Goal: Task Accomplishment & Management: Complete application form

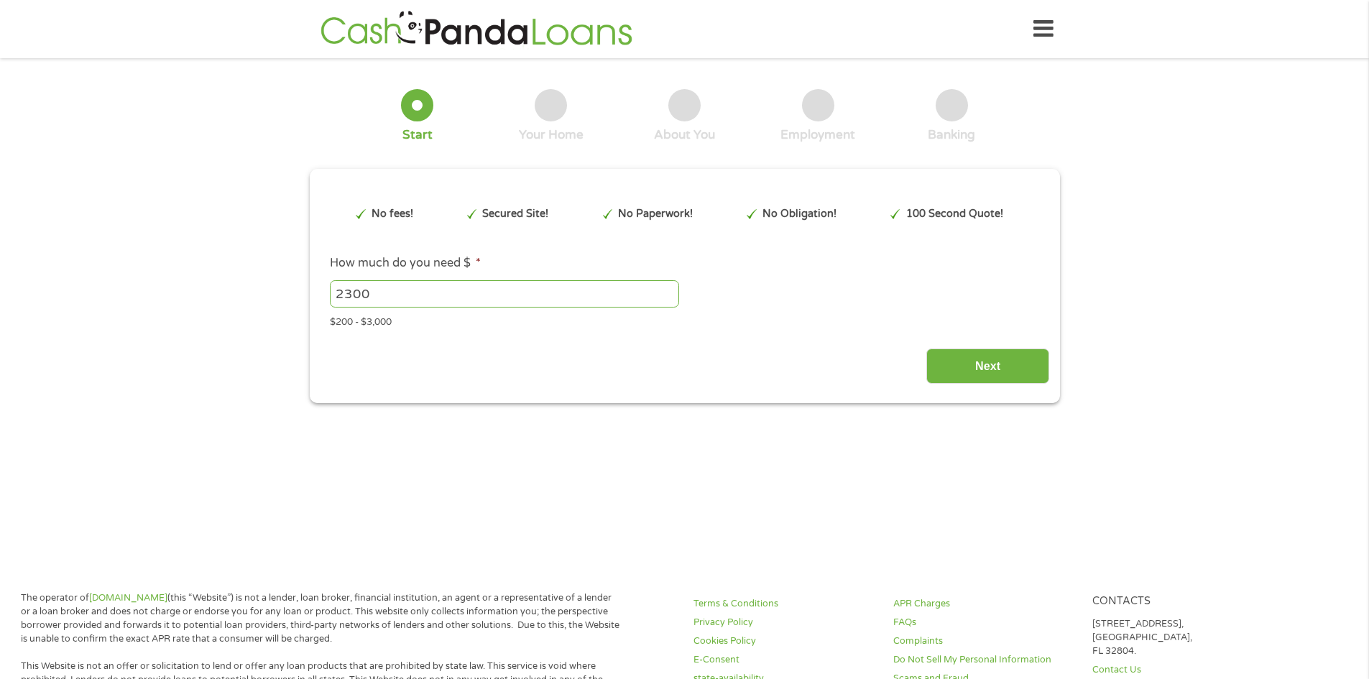
type input "Cj0KCQjwuKnGBhD5ARIsAD19RsbLchTRPyL0T02ZJLRI85yBlqimHGACGBnVZTa6lqYOIcCl0aai0jY…"
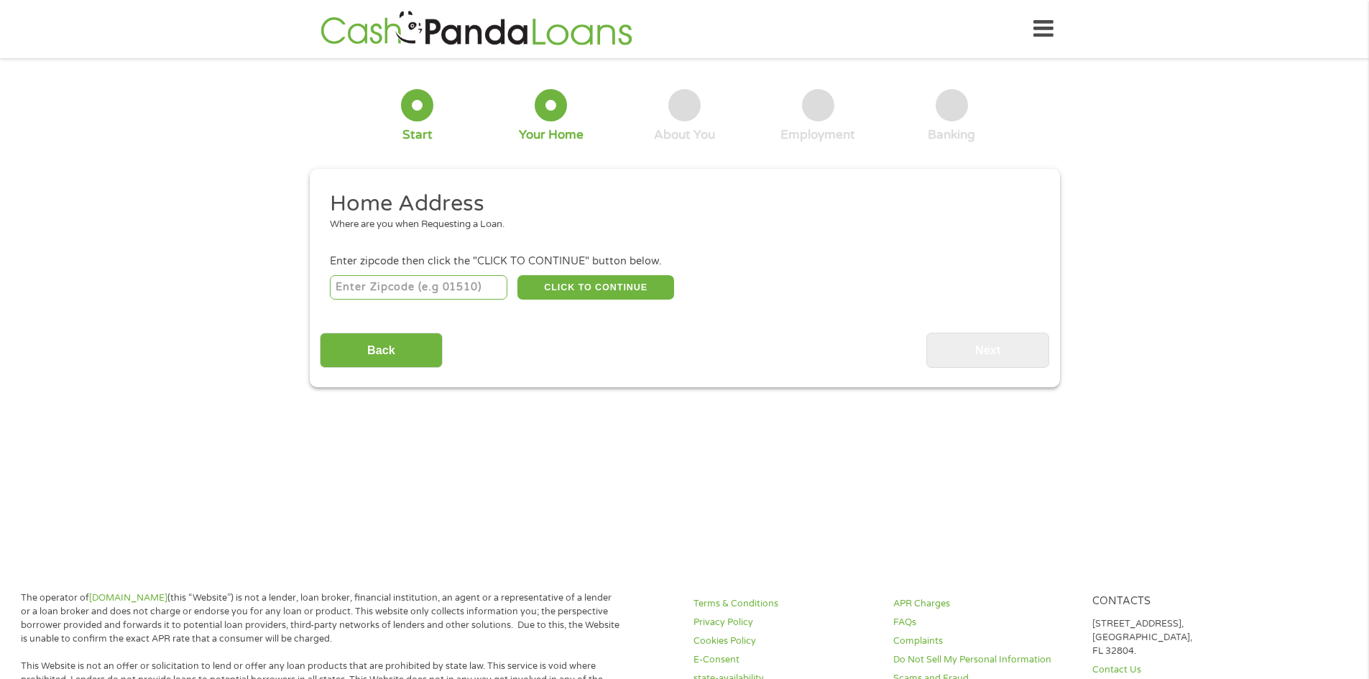
click at [374, 287] on input "number" at bounding box center [418, 287] width 177 height 24
type input "30815"
select select "[US_STATE]"
click at [542, 285] on button "CLICK TO CONTINUE" at bounding box center [595, 287] width 157 height 24
type input "30815"
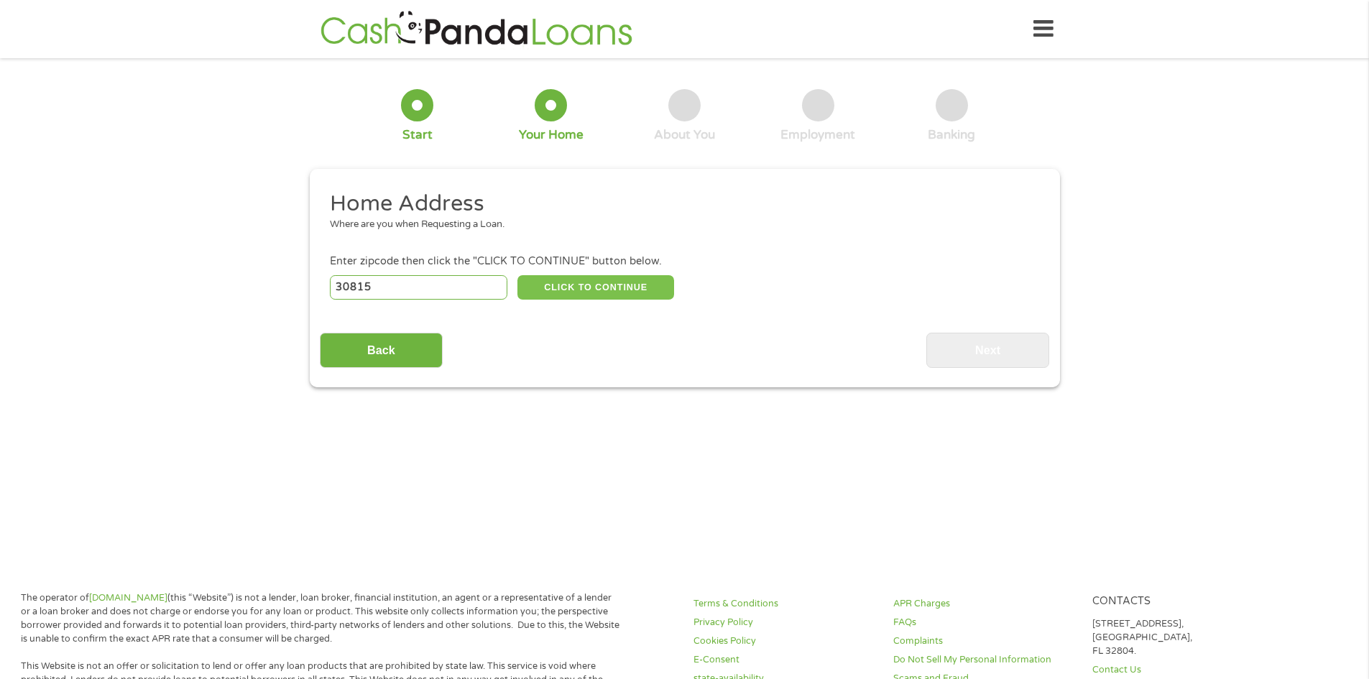
type input "Hephzibah"
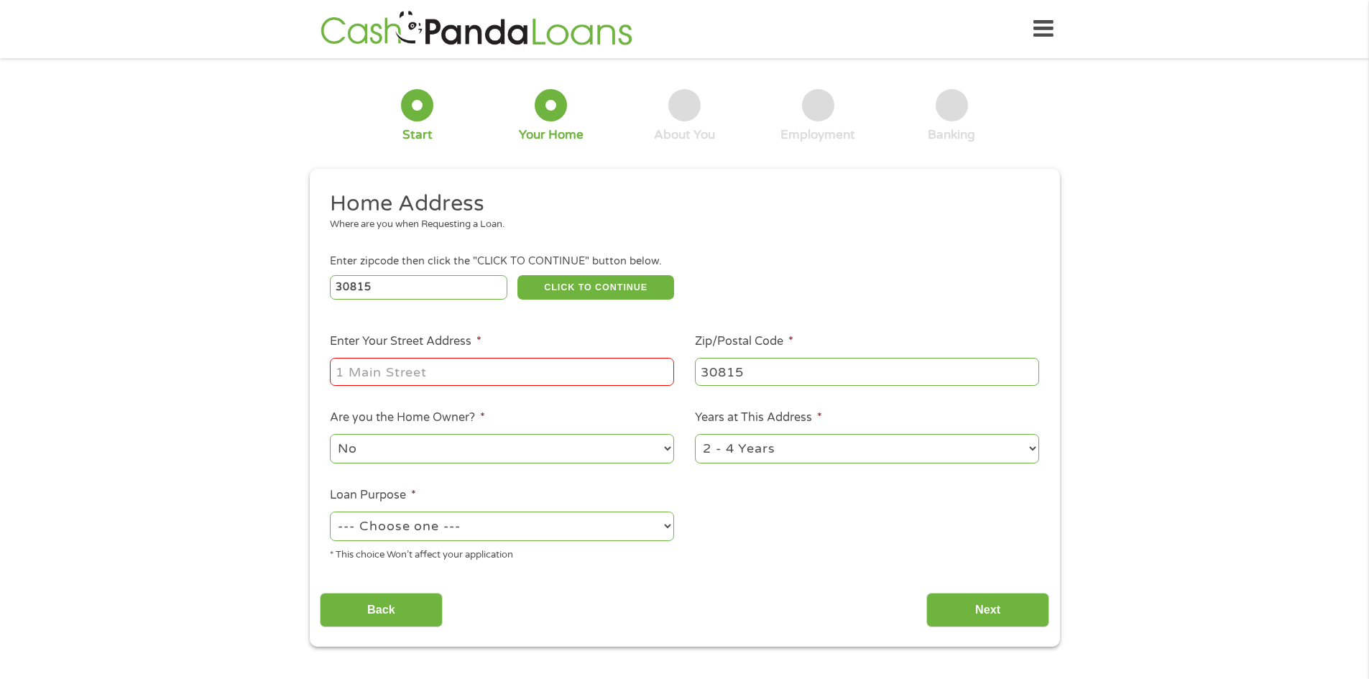
click at [478, 366] on input "Enter Your Street Address *" at bounding box center [502, 371] width 344 height 27
type input "[STREET_ADDRESS]"
click at [527, 466] on div "No Yes" at bounding box center [502, 449] width 344 height 34
click at [451, 457] on select "No Yes" at bounding box center [502, 448] width 344 height 29
select select "yes"
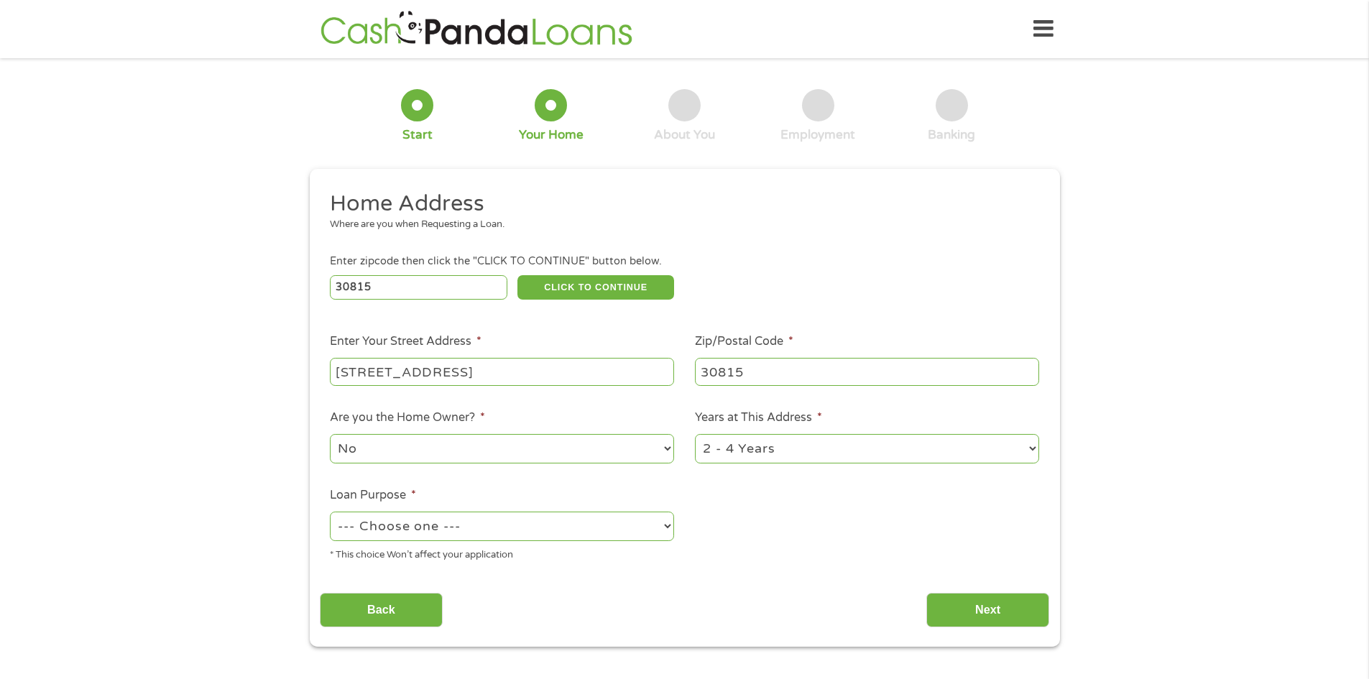
click at [330, 434] on select "No Yes" at bounding box center [502, 448] width 344 height 29
click at [749, 454] on select "1 Year or less 1 - 2 Years 2 - 4 Years Over 4 Years" at bounding box center [867, 448] width 344 height 29
select select "60months"
click at [695, 434] on select "1 Year or less 1 - 2 Years 2 - 4 Years Over 4 Years" at bounding box center [867, 448] width 344 height 29
click at [533, 524] on select "--- Choose one --- Pay Bills Debt Consolidation Home Improvement Major Purchase…" at bounding box center [502, 526] width 344 height 29
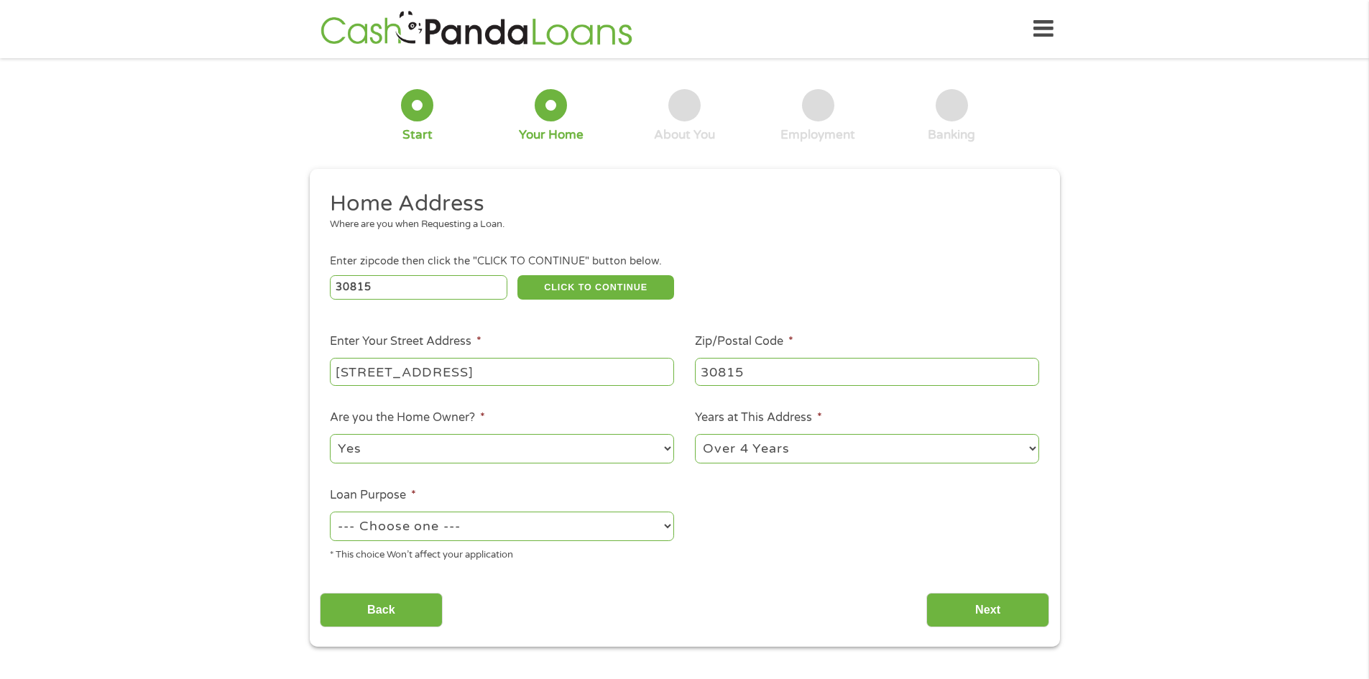
select select "medicalexpenses"
click at [330, 512] on select "--- Choose one --- Pay Bills Debt Consolidation Home Improvement Major Purchase…" at bounding box center [502, 526] width 344 height 29
click at [1007, 605] on input "Next" at bounding box center [987, 610] width 123 height 35
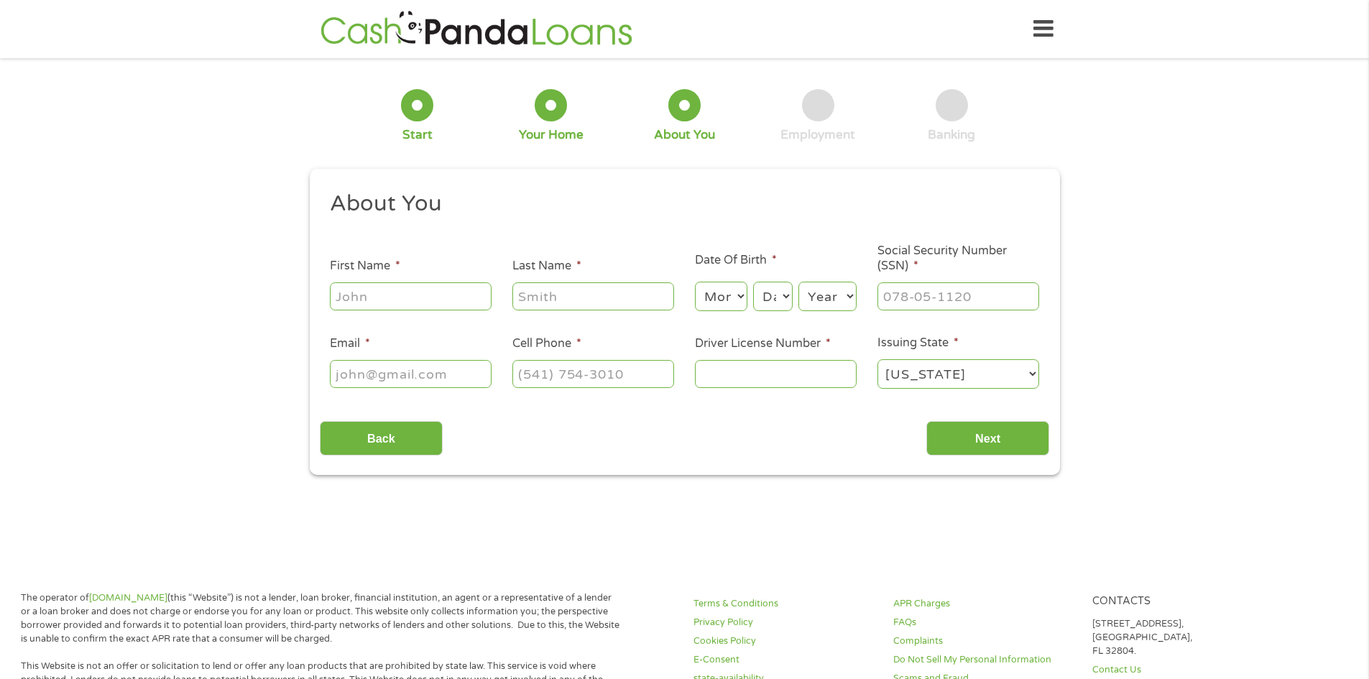
scroll to position [6, 6]
click at [444, 293] on input "First Name *" at bounding box center [411, 295] width 162 height 27
type input "[PERSON_NAME]"
type input "[EMAIL_ADDRESS][DOMAIN_NAME]"
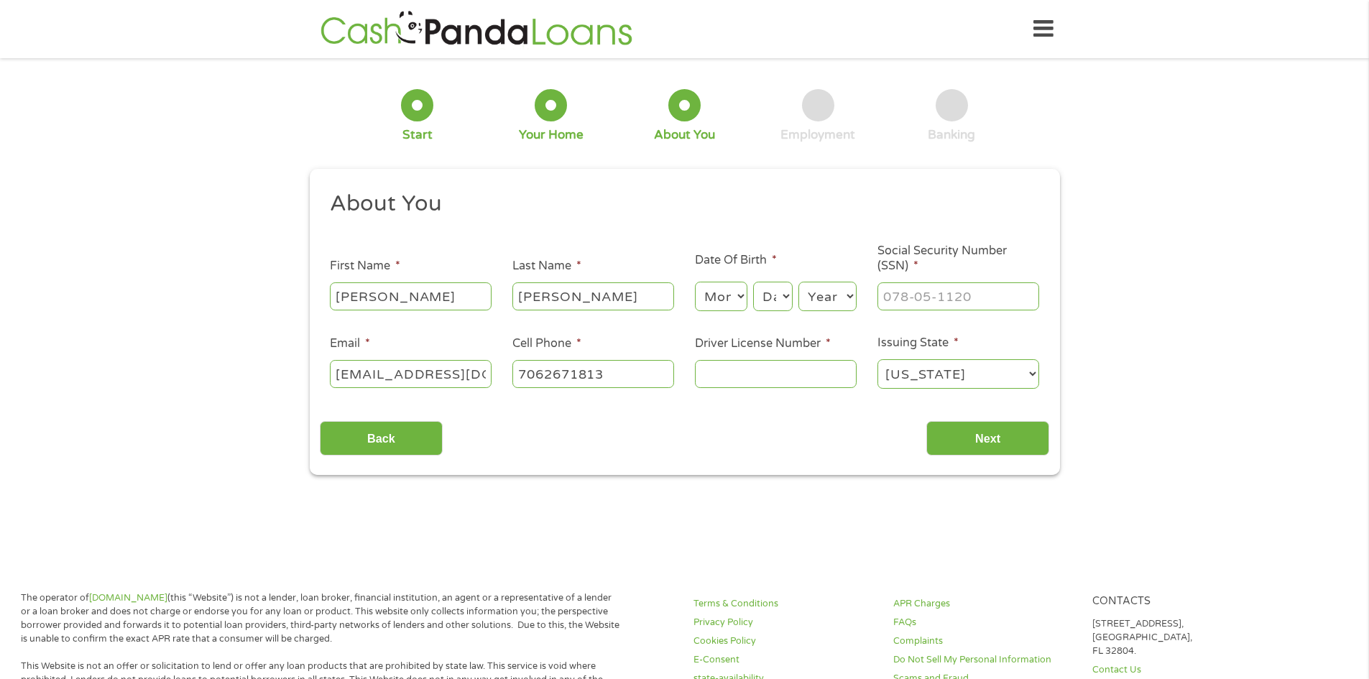
type input "[PHONE_NUMBER]"
click at [713, 306] on select "Month 1 2 3 4 5 6 7 8 9 10 11 12" at bounding box center [721, 296] width 52 height 29
select select "8"
click at [695, 282] on select "Month 1 2 3 4 5 6 7 8 9 10 11 12" at bounding box center [721, 296] width 52 height 29
click at [783, 297] on select "Day 1 2 3 4 5 6 7 8 9 10 11 12 13 14 15 16 17 18 19 20 21 22 23 24 25 26 27 28 …" at bounding box center [772, 296] width 39 height 29
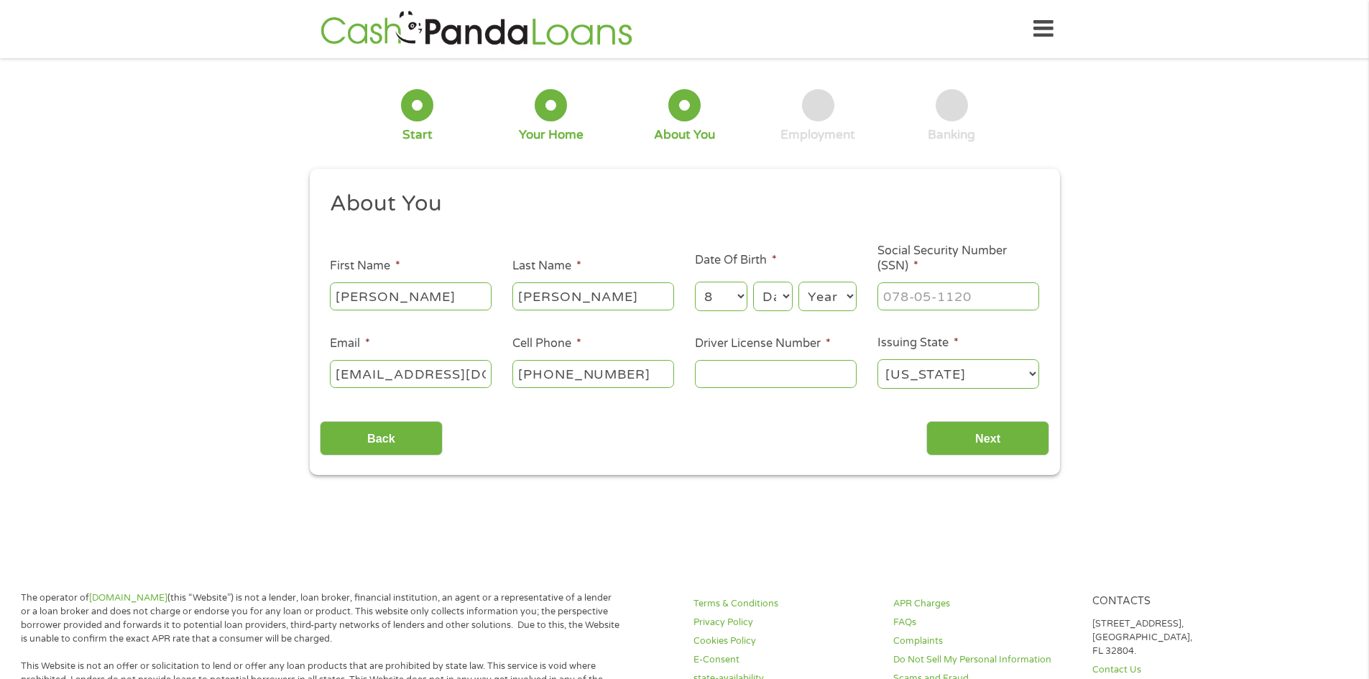
select select "8"
click at [753, 282] on select "Day 1 2 3 4 5 6 7 8 9 10 11 12 13 14 15 16 17 18 19 20 21 22 23 24 25 26 27 28 …" at bounding box center [772, 296] width 39 height 29
click at [833, 297] on select "Year [DATE] 2006 2005 2004 2003 2002 2001 2000 1999 1998 1997 1996 1995 1994 19…" at bounding box center [827, 296] width 58 height 29
select select "1988"
click at [798, 282] on select "Year [DATE] 2006 2005 2004 2003 2002 2001 2000 1999 1998 1997 1996 1995 1994 19…" at bounding box center [827, 296] width 58 height 29
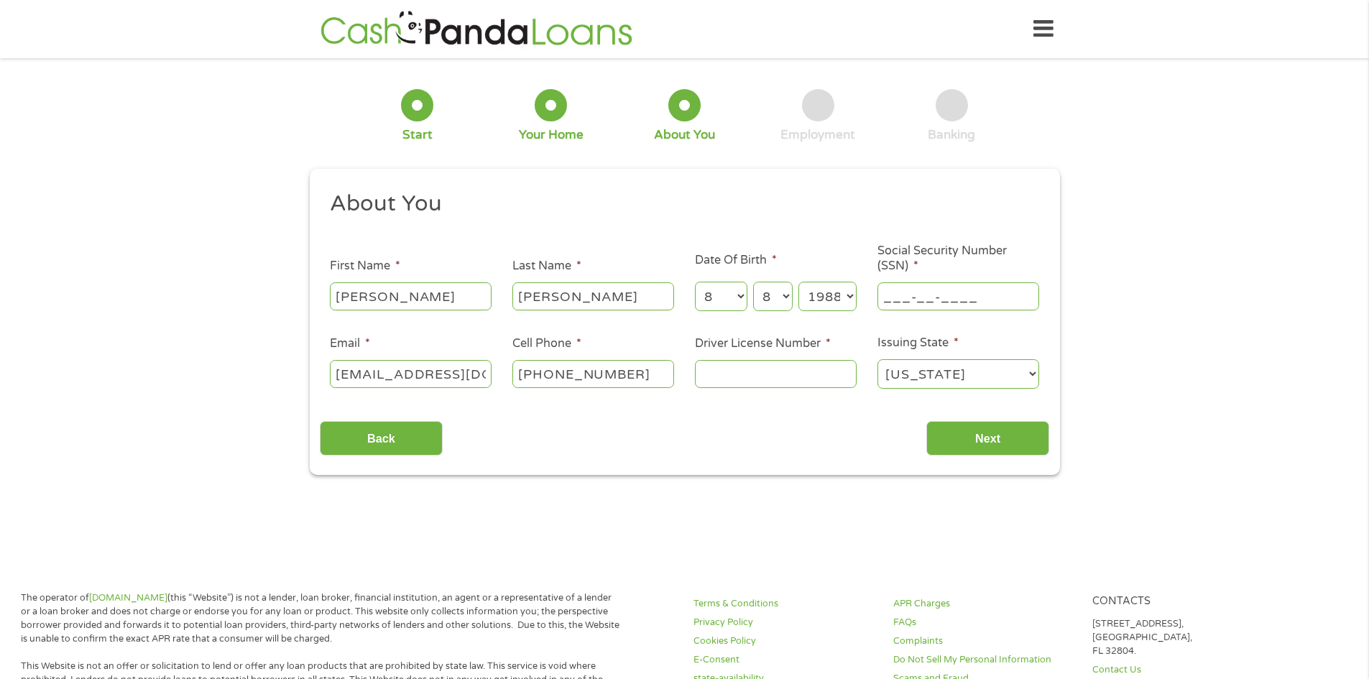
click at [889, 302] on input "___-__-____" at bounding box center [958, 295] width 162 height 27
type input "253-67-6967"
click at [766, 370] on input "Driver License Number *" at bounding box center [776, 373] width 162 height 27
type input "051615438"
click at [965, 444] on input "Next" at bounding box center [987, 438] width 123 height 35
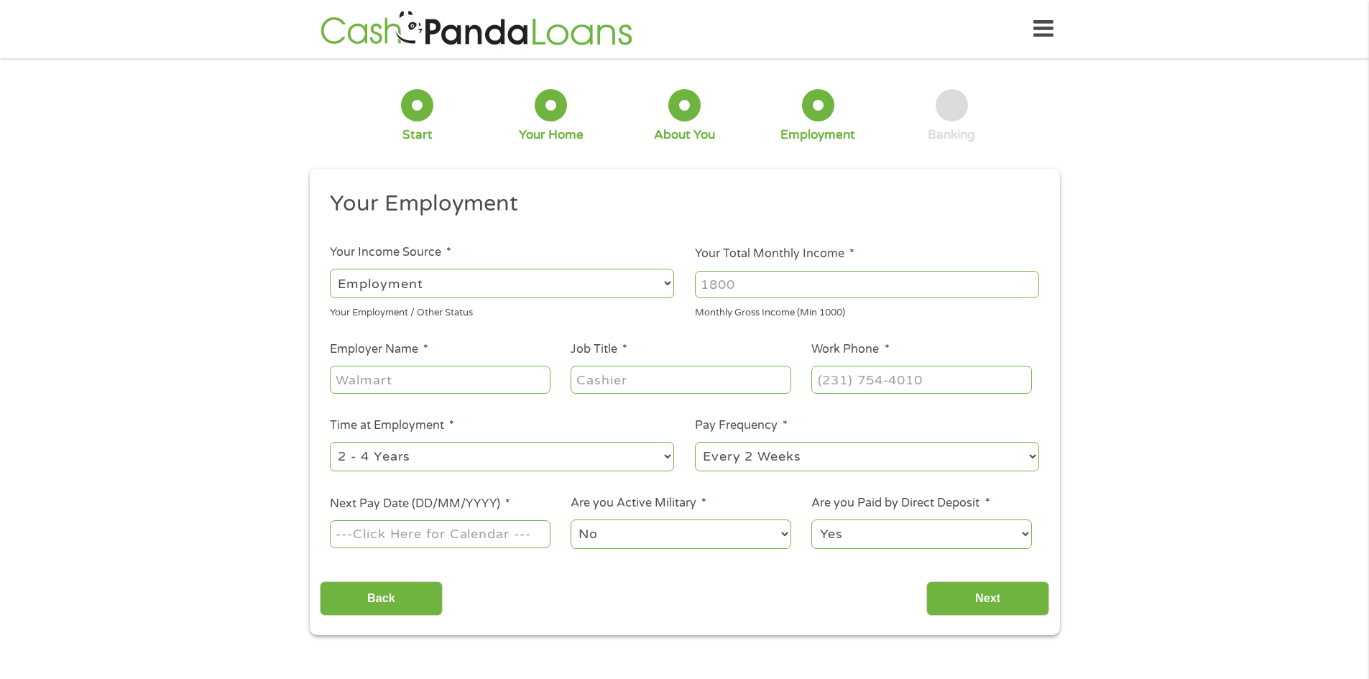
click at [411, 293] on select "--- Choose one --- Employment [DEMOGRAPHIC_DATA] Benefits" at bounding box center [502, 283] width 344 height 29
click at [330, 269] on select "--- Choose one --- Employment [DEMOGRAPHIC_DATA] Benefits" at bounding box center [502, 283] width 344 height 29
click at [768, 287] on input "Your Total Monthly Income *" at bounding box center [867, 284] width 344 height 27
type input "2600"
click at [545, 382] on input "Employer Name *" at bounding box center [440, 379] width 220 height 27
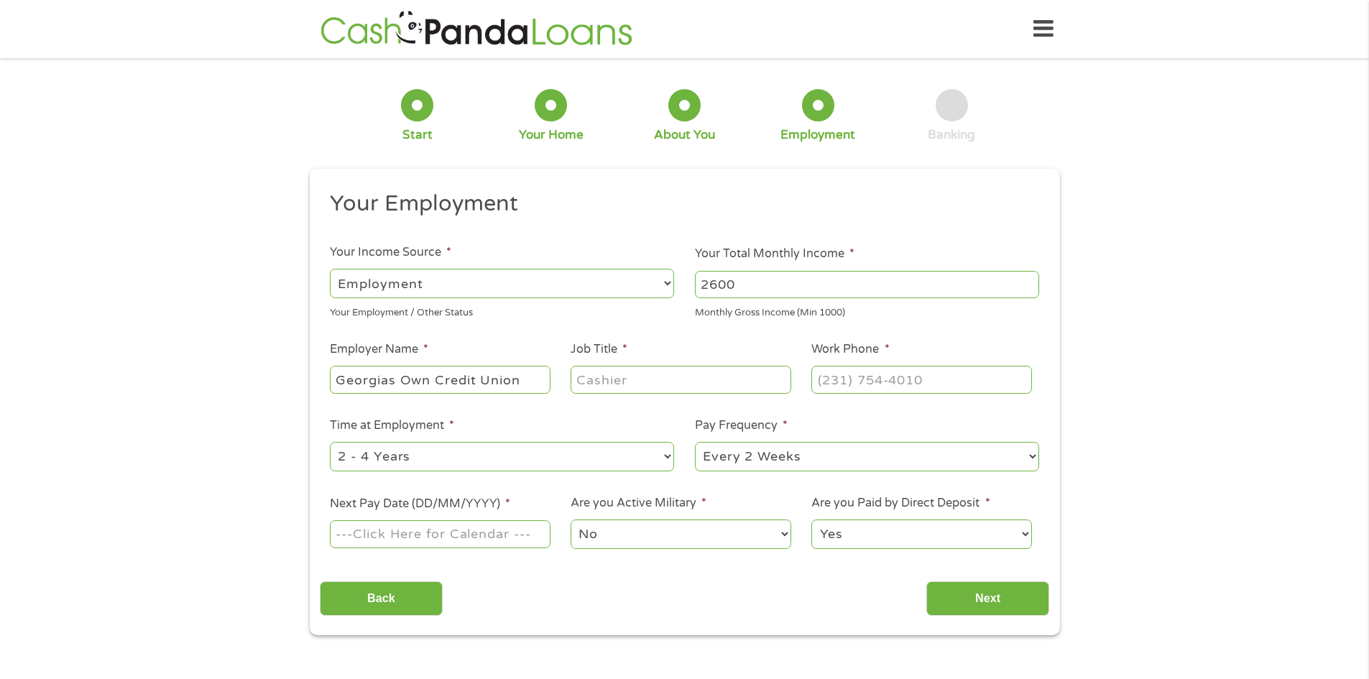
type input "Georgias Own Credit Union"
click at [626, 389] on input "Job Title *" at bounding box center [680, 379] width 220 height 27
type input "Universal banker"
click at [883, 384] on input "(___) ___-____" at bounding box center [921, 379] width 220 height 27
type input "[PHONE_NUMBER]"
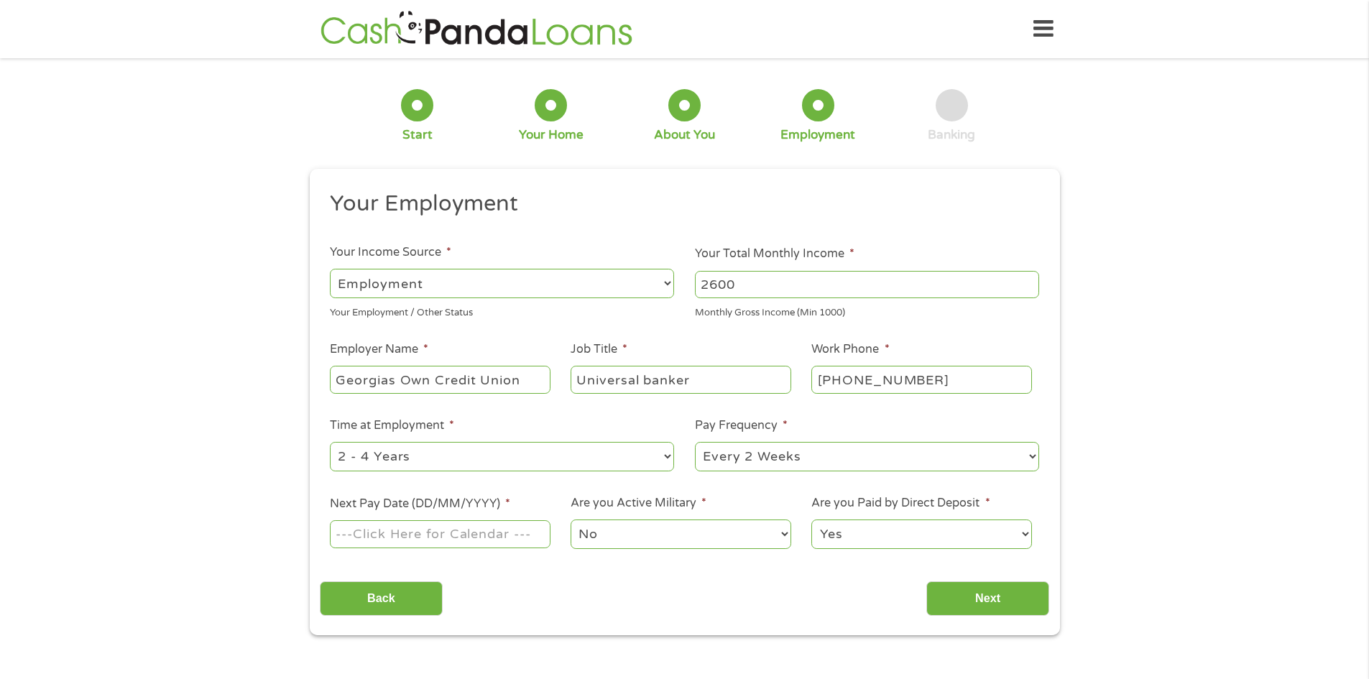
drag, startPoint x: 486, startPoint y: 458, endPoint x: 478, endPoint y: 462, distance: 9.0
click at [479, 461] on select "--- Choose one --- 1 Year or less 1 - 2 Years 2 - 4 Years Over 4 Years" at bounding box center [502, 456] width 344 height 29
click at [330, 442] on select "--- Choose one --- 1 Year or less 1 - 2 Years 2 - 4 Years Over 4 Years" at bounding box center [502, 456] width 344 height 29
click at [509, 544] on input "Next Pay Date (DD/MM/YYYY) *" at bounding box center [440, 533] width 220 height 27
type input "[DATE]"
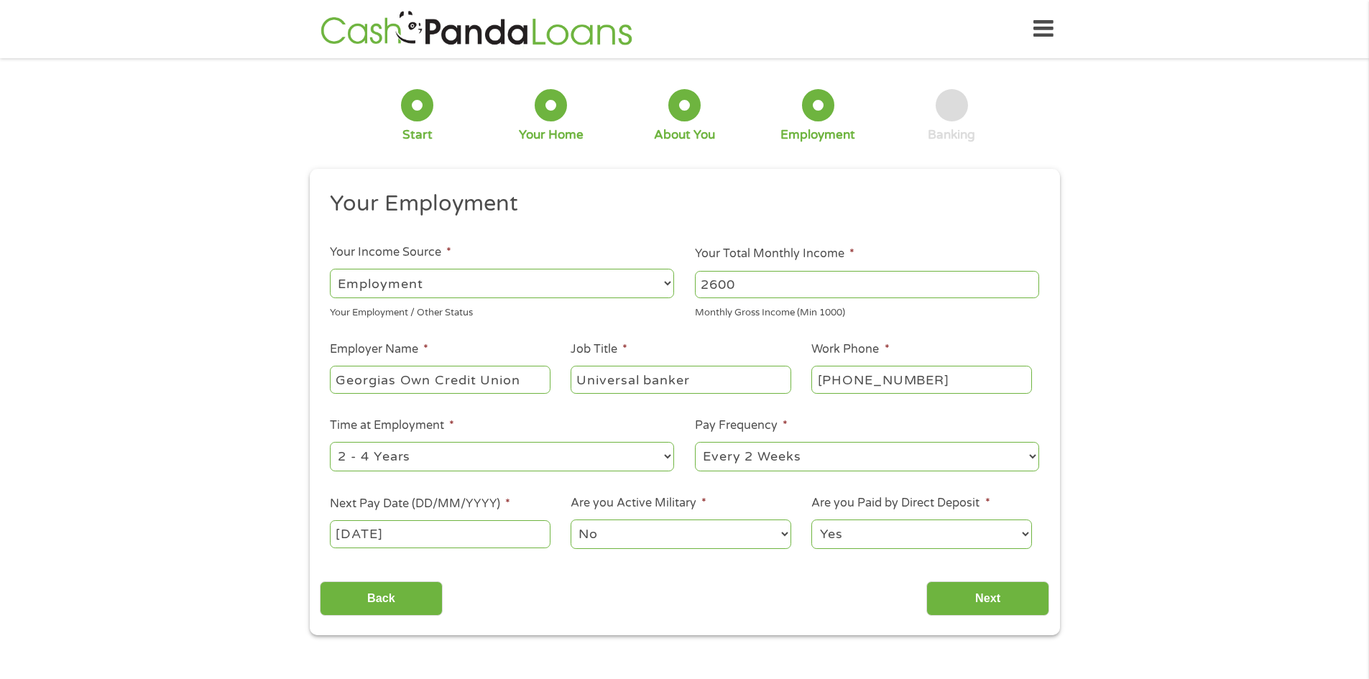
click at [637, 534] on select "No Yes" at bounding box center [680, 533] width 220 height 29
click at [968, 592] on input "Next" at bounding box center [987, 598] width 123 height 35
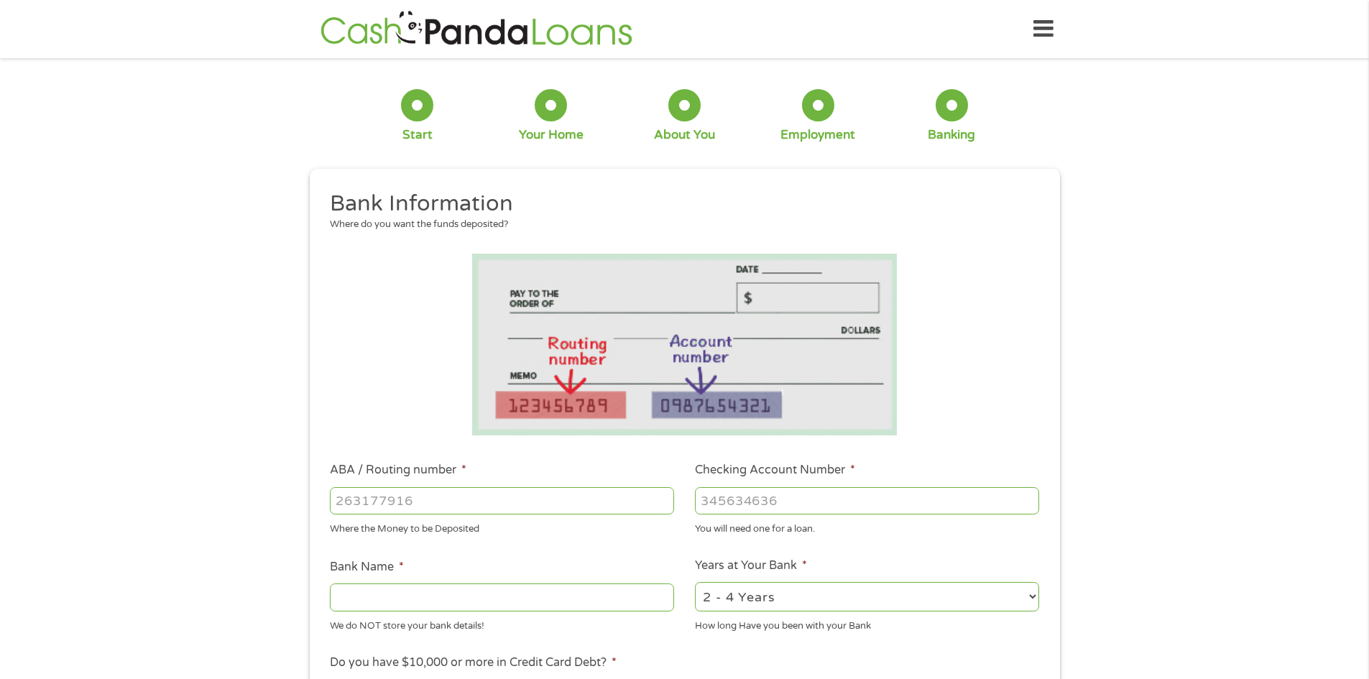
click at [418, 491] on input "ABA / Routing number *" at bounding box center [502, 500] width 344 height 27
type input "256074974"
type input "NAVY FEDERAL CREDIT UNION"
type input "256074974"
click at [759, 505] on input "Checking Account Number *" at bounding box center [867, 500] width 344 height 27
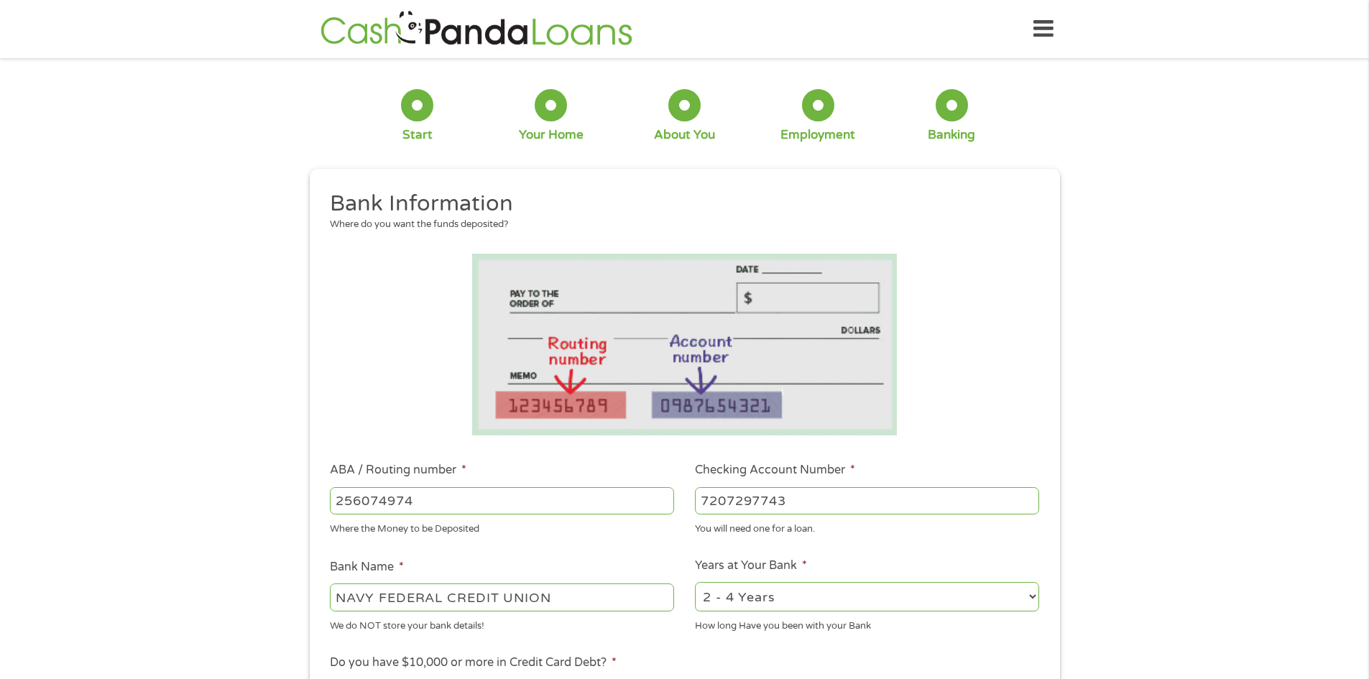
scroll to position [72, 0]
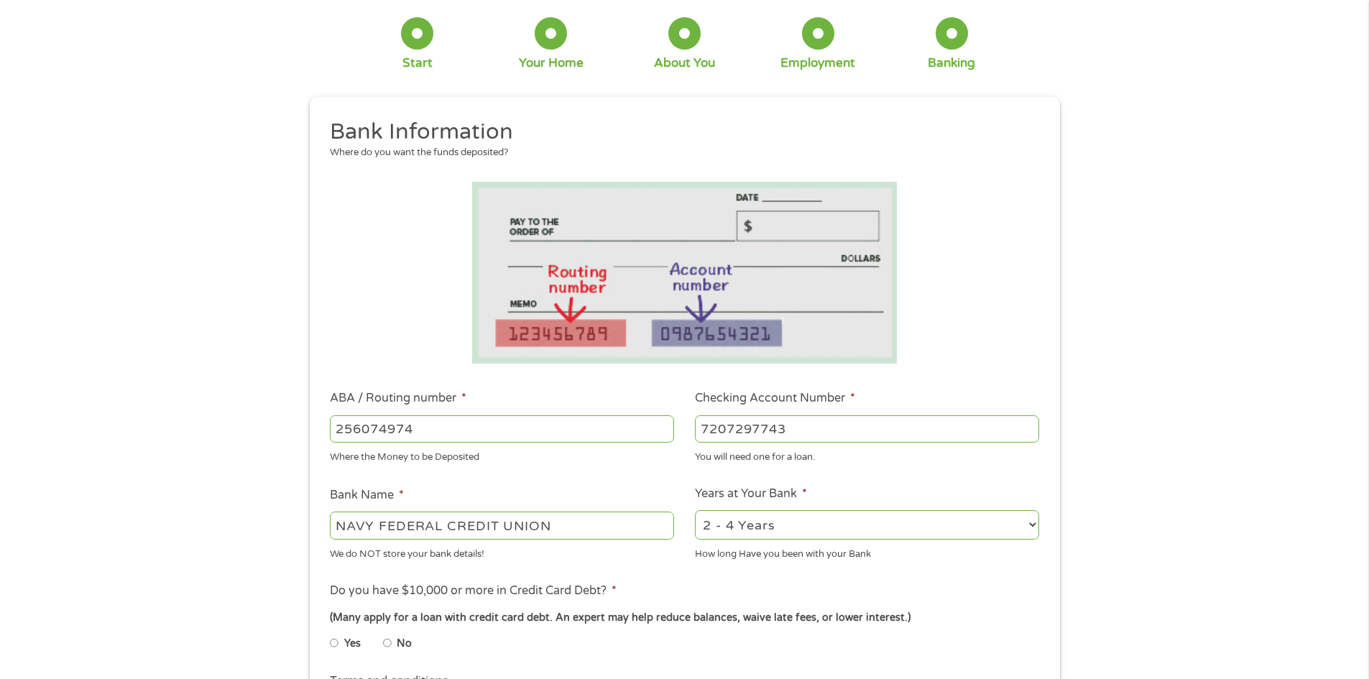
type input "7207297743"
click at [803, 523] on select "2 - 4 Years 6 - 12 Months 1 - 2 Years Over 4 Years" at bounding box center [867, 524] width 344 height 29
select select "60months"
click at [695, 510] on select "2 - 4 Years 6 - 12 Months 1 - 2 Years Over 4 Years" at bounding box center [867, 524] width 344 height 29
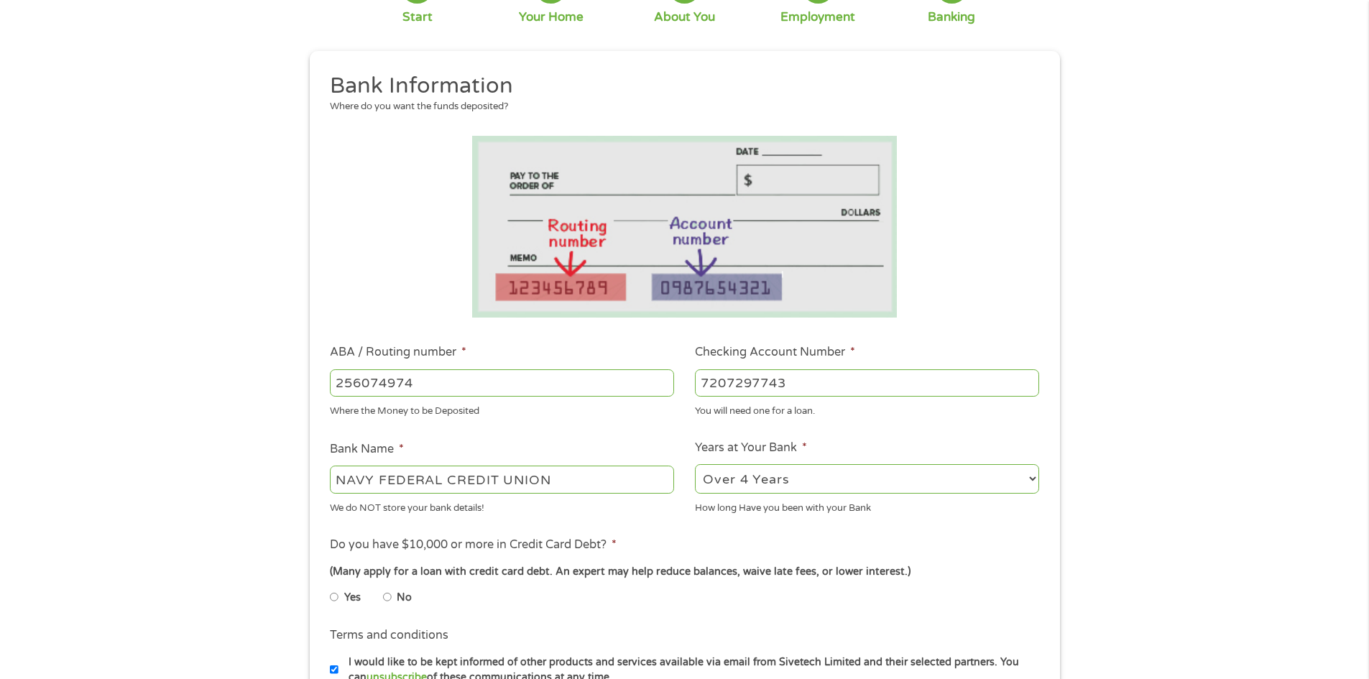
scroll to position [144, 0]
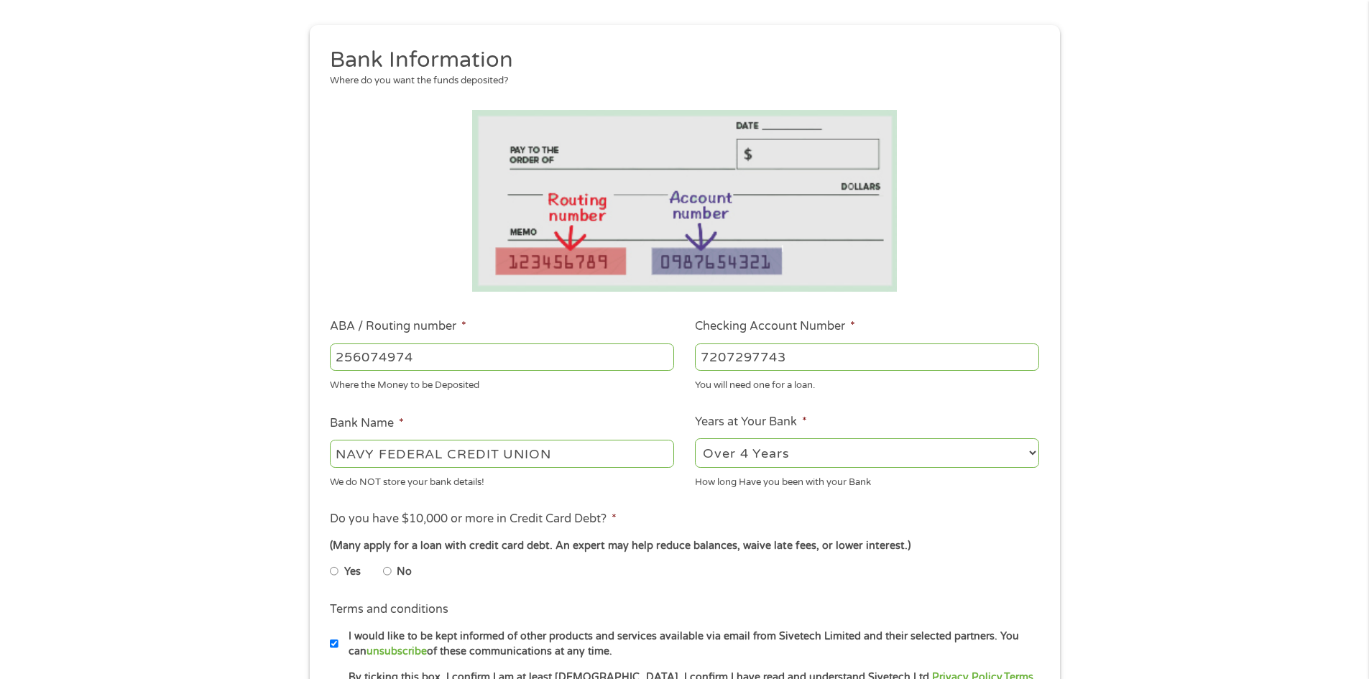
click at [384, 568] on input "No" at bounding box center [387, 571] width 9 height 23
radio input "true"
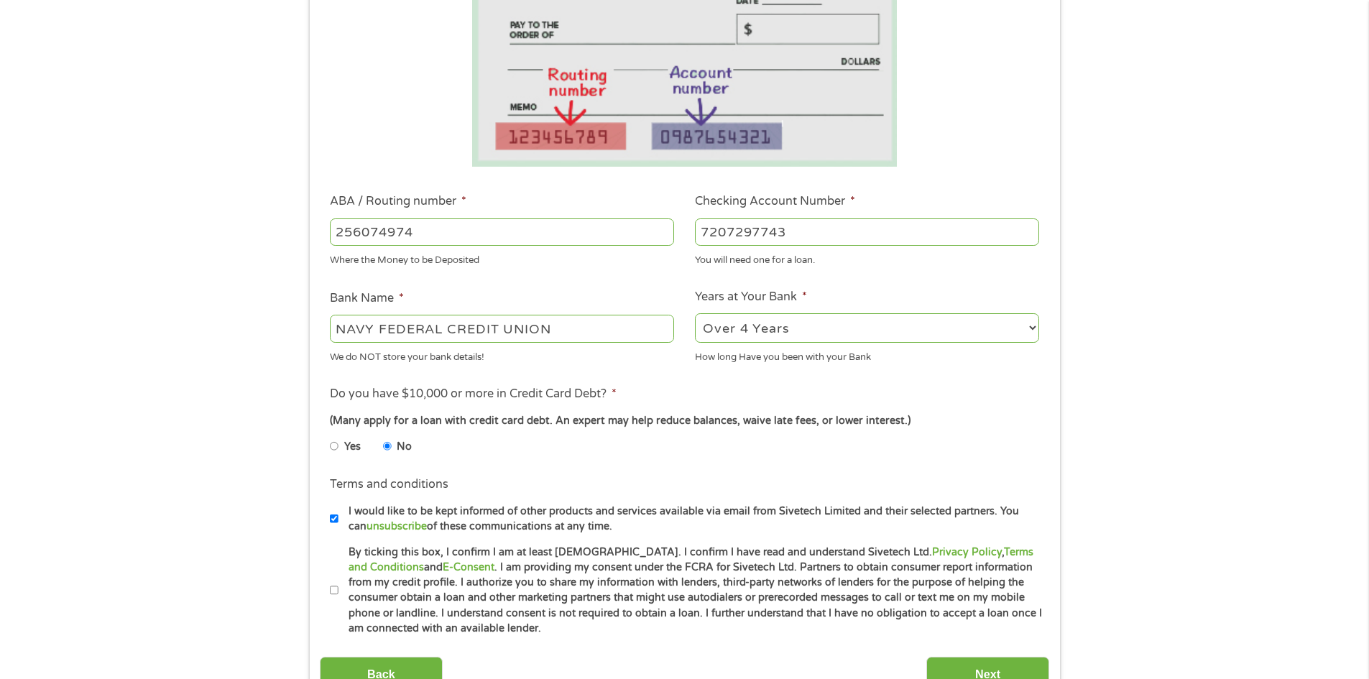
scroll to position [287, 0]
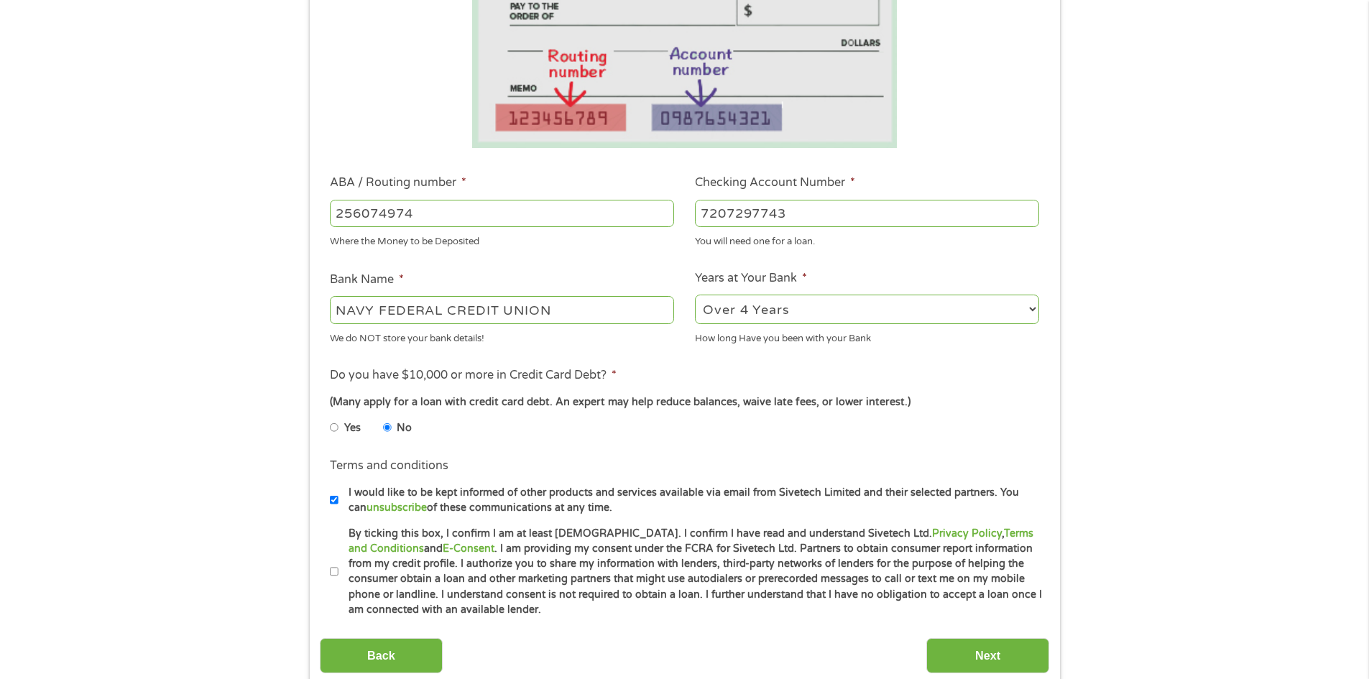
click at [338, 496] on label "I would like to be kept informed of other products and services available via e…" at bounding box center [690, 500] width 705 height 31
click at [338, 496] on input "I would like to be kept informed of other products and services available via e…" at bounding box center [334, 500] width 9 height 23
checkbox input "false"
click at [335, 573] on input "By ticking this box, I confirm I am at least [DEMOGRAPHIC_DATA]. I confirm I ha…" at bounding box center [334, 571] width 9 height 23
checkbox input "true"
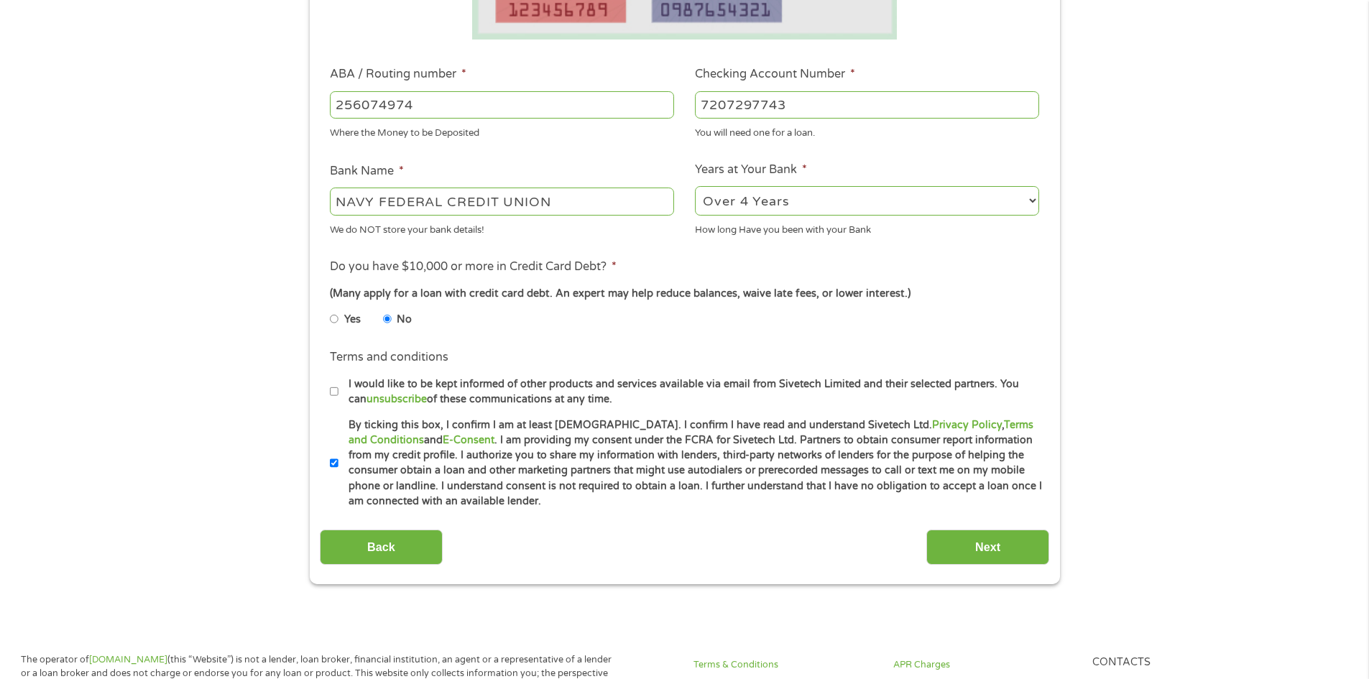
scroll to position [431, 0]
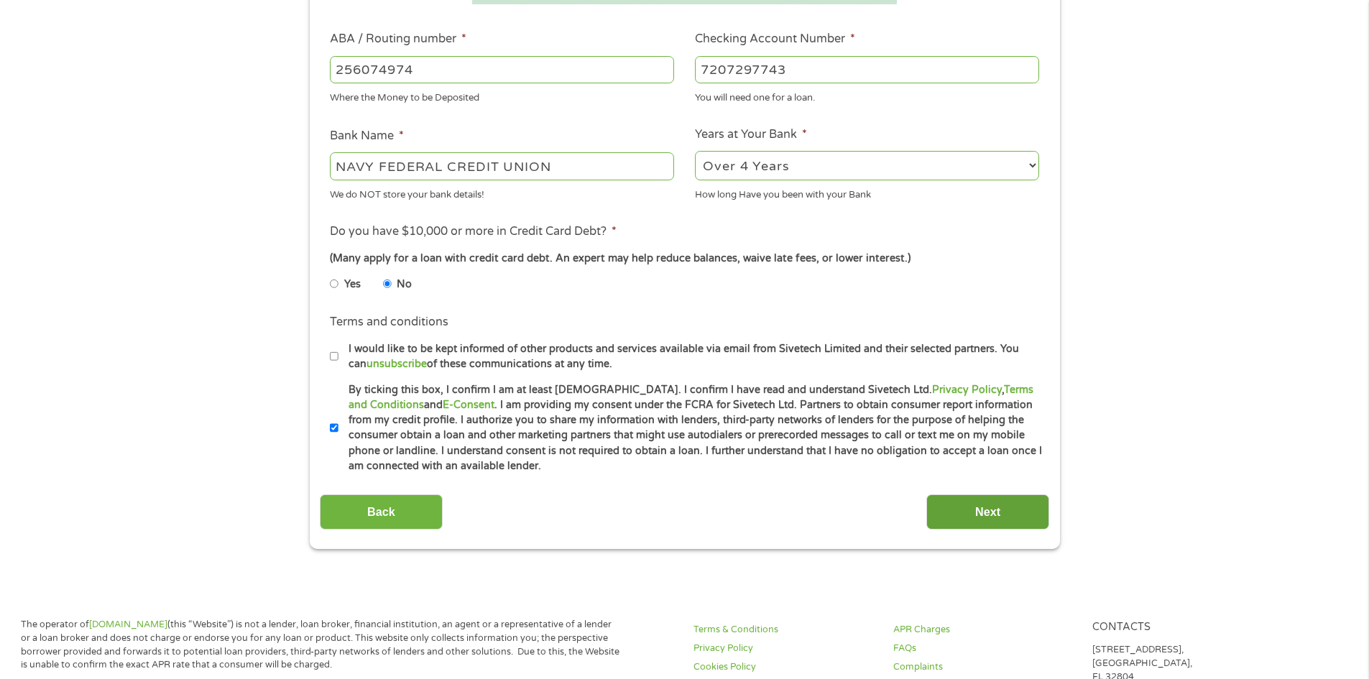
click at [978, 517] on input "Next" at bounding box center [987, 511] width 123 height 35
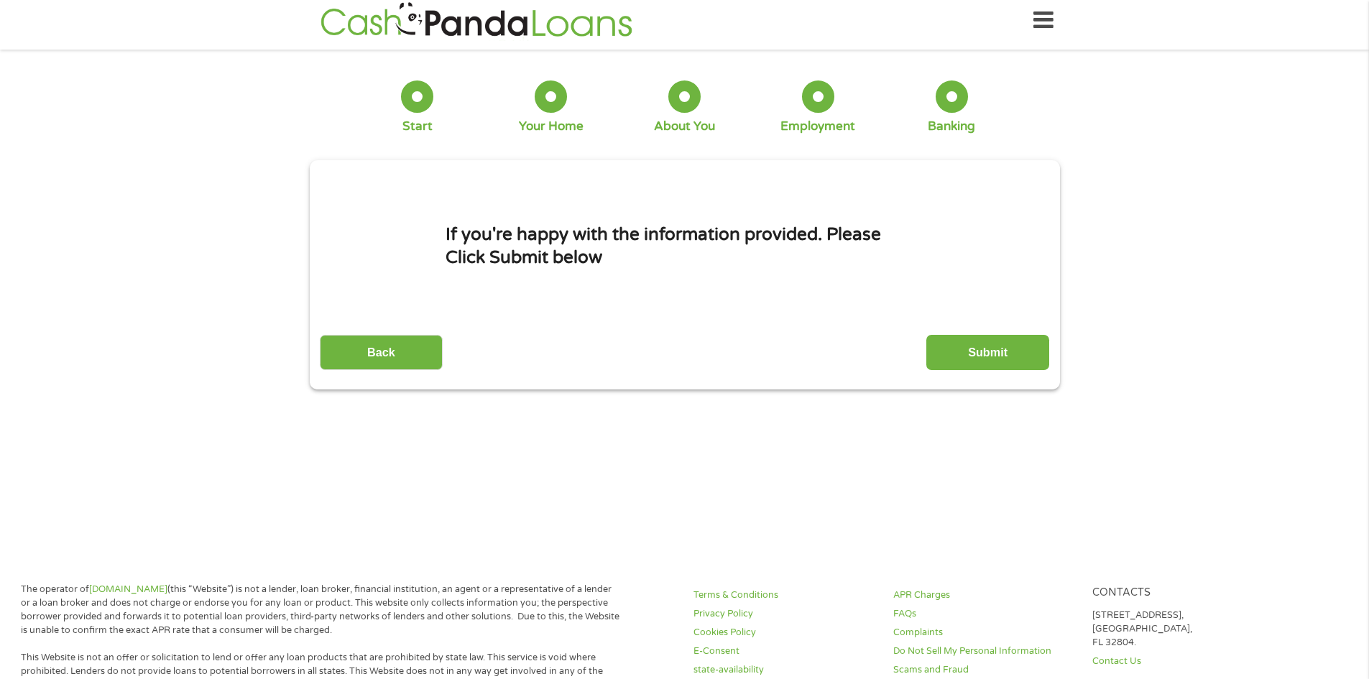
scroll to position [0, 0]
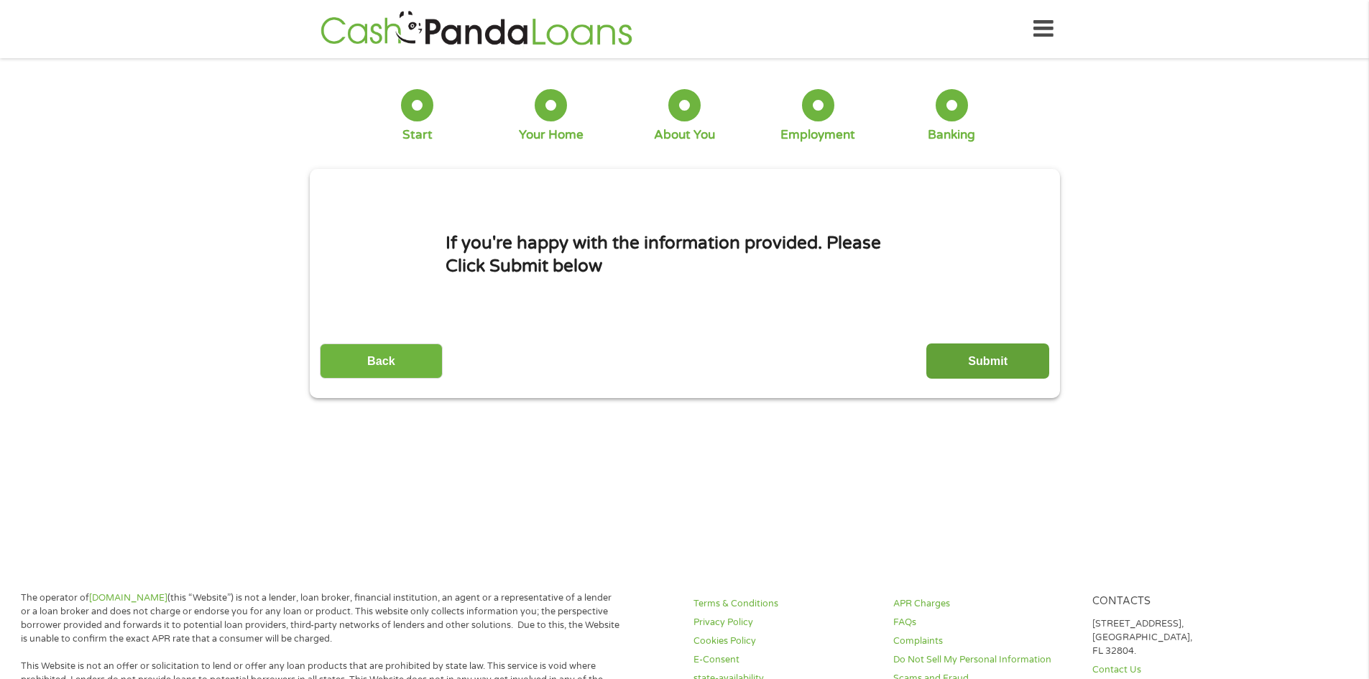
click at [959, 358] on input "Submit" at bounding box center [987, 360] width 123 height 35
